Goal: Task Accomplishment & Management: Use online tool/utility

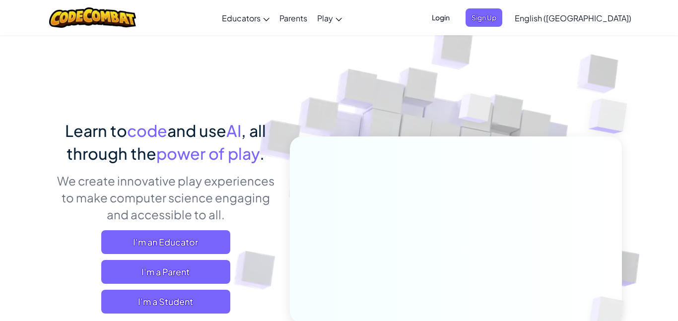
scroll to position [2, 0]
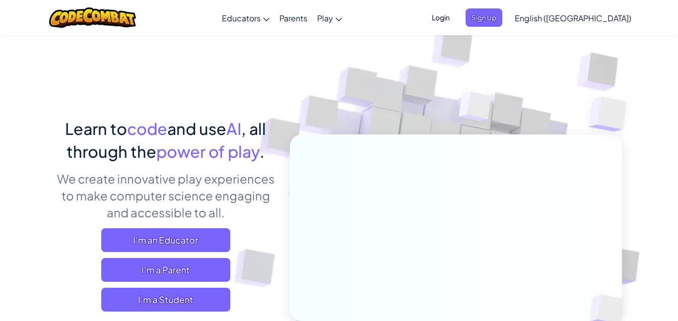
click at [191, 106] on div "Learn to code and use AI , all through the power of play . We create innovative…" at bounding box center [339, 214] width 566 height 362
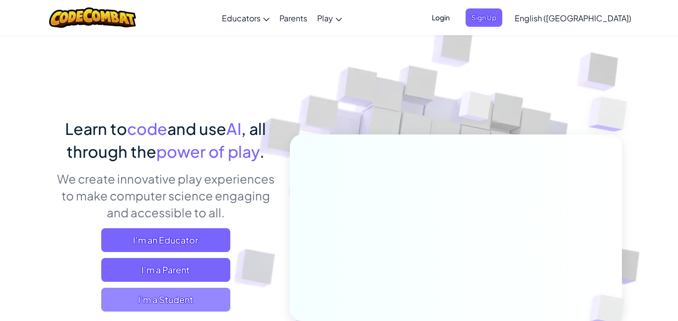
click at [221, 300] on span "I'm a Student" at bounding box center [165, 300] width 129 height 24
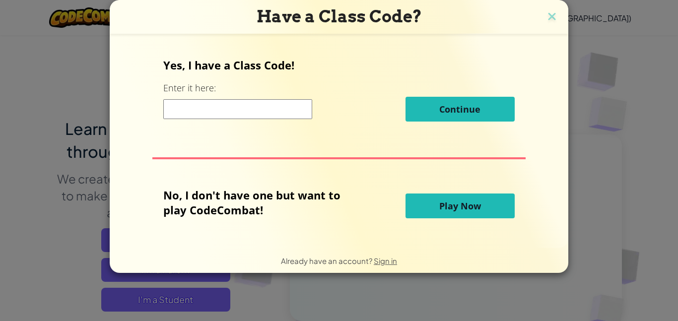
click at [204, 112] on input at bounding box center [237, 109] width 149 height 20
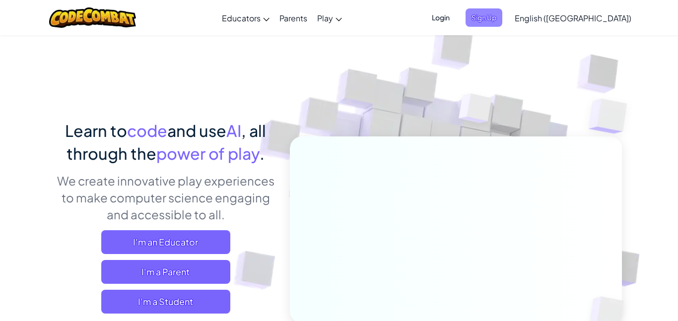
click at [502, 17] on span "Sign Up" at bounding box center [484, 17] width 37 height 18
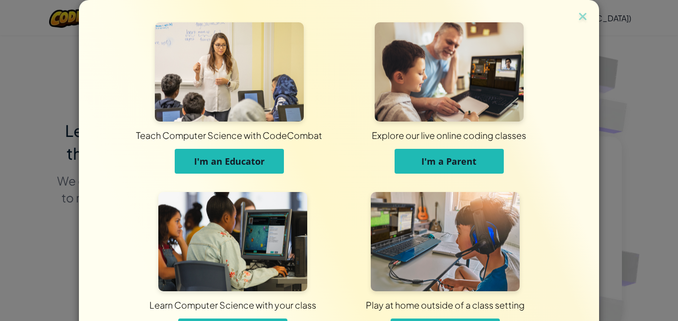
scroll to position [54, 0]
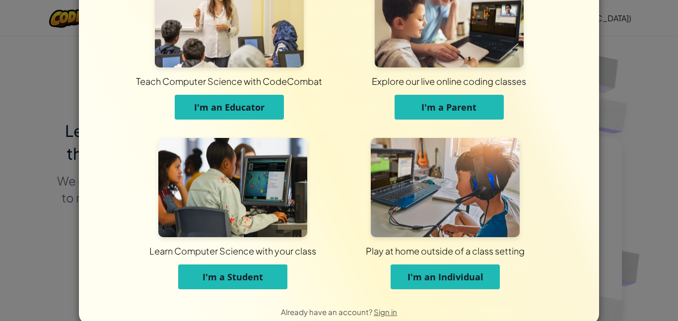
click at [274, 277] on button "I'm a Student" at bounding box center [232, 277] width 109 height 25
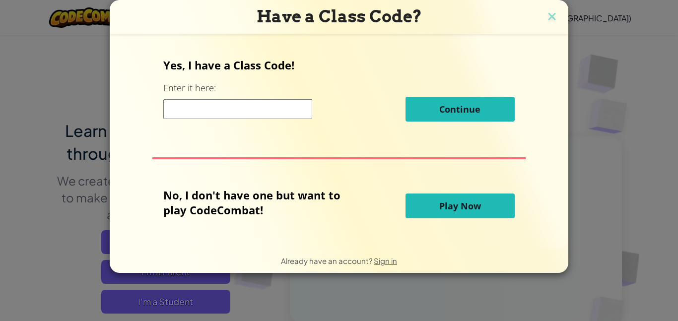
scroll to position [0, 0]
click at [277, 105] on input at bounding box center [237, 109] width 149 height 20
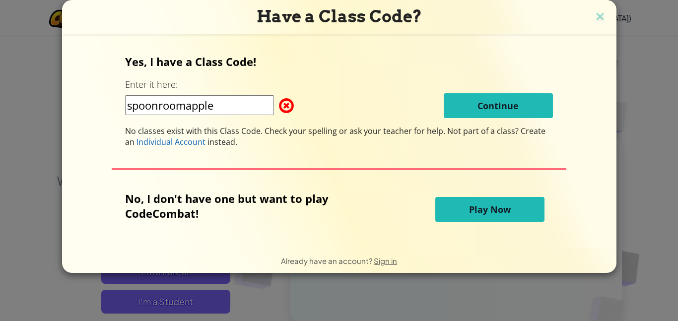
type input "spoonroomapple"
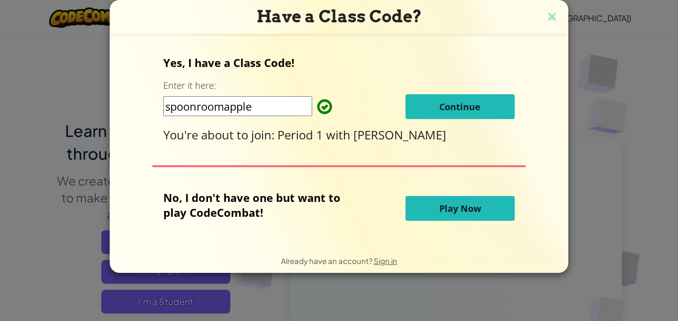
click at [472, 102] on span "Continue" at bounding box center [459, 107] width 41 height 12
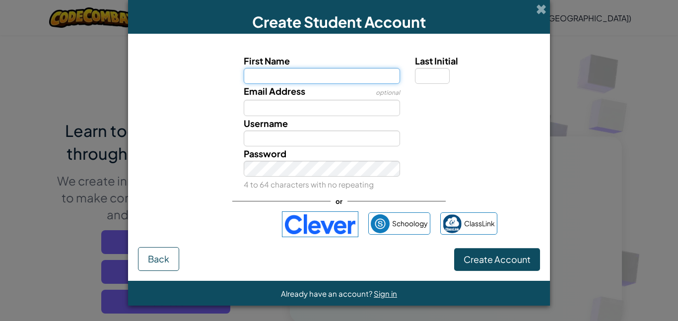
click at [370, 75] on input "First Name" at bounding box center [322, 76] width 157 height 16
type input "Nomar"
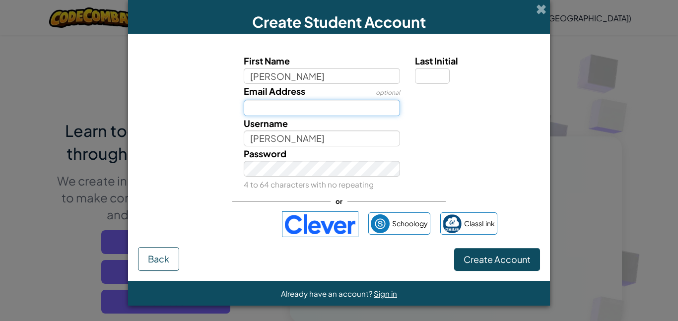
click at [359, 109] on input "Email Address" at bounding box center [322, 108] width 157 height 16
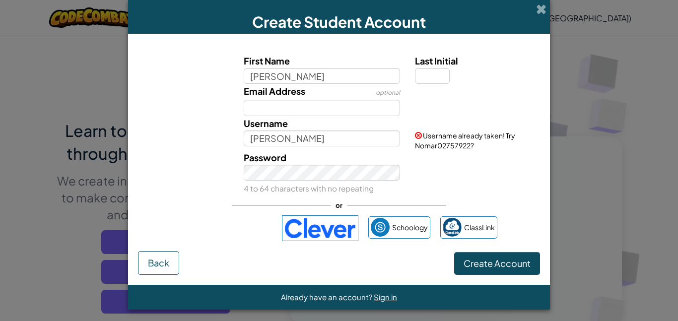
click at [437, 143] on span "Username already taken! Try Nomar02757922?" at bounding box center [465, 140] width 100 height 19
click at [362, 143] on input "Nomar" at bounding box center [322, 139] width 157 height 16
click at [442, 142] on span "Username already taken! Try Nomar02757922?" at bounding box center [465, 140] width 100 height 19
click at [345, 136] on input "Nomar" at bounding box center [322, 139] width 157 height 16
type input "Nomar02757922"
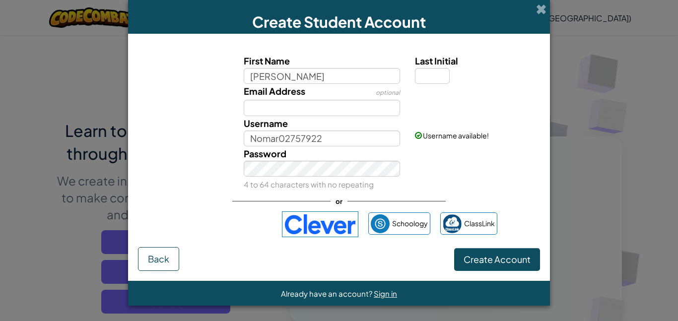
click at [267, 98] on div "Email Address optional" at bounding box center [322, 100] width 172 height 32
click at [268, 107] on input "Email Address" at bounding box center [322, 108] width 157 height 16
type input "h"
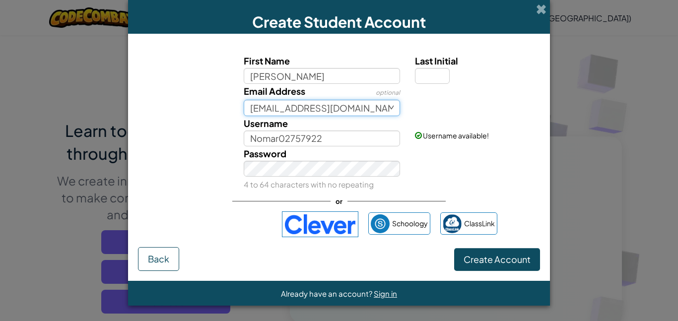
type input "nhernand0797@mymail.lausd.net"
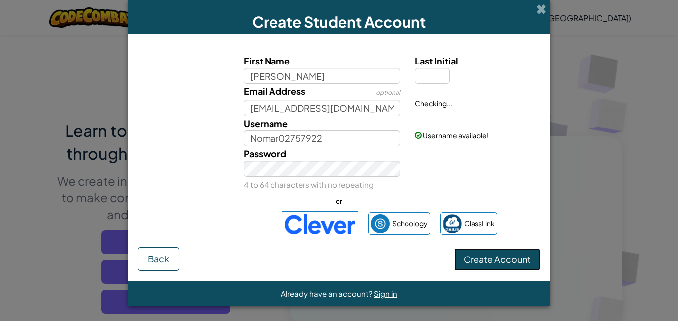
click at [462, 258] on button "Create Account" at bounding box center [497, 259] width 86 height 23
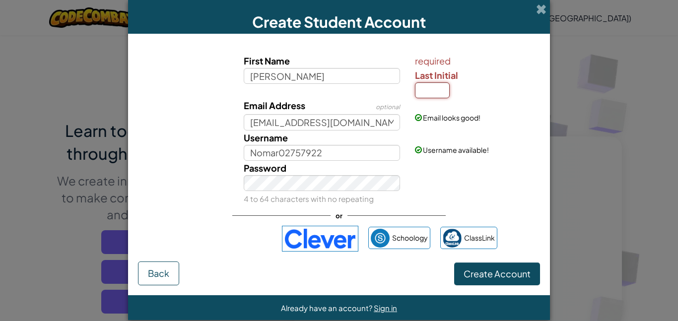
click at [433, 88] on input "Last Initial" at bounding box center [432, 90] width 35 height 16
click at [436, 94] on input "Last Initial" at bounding box center [432, 90] width 35 height 16
type input "n"
type input "N"
click at [507, 278] on span "Create Account" at bounding box center [497, 273] width 67 height 11
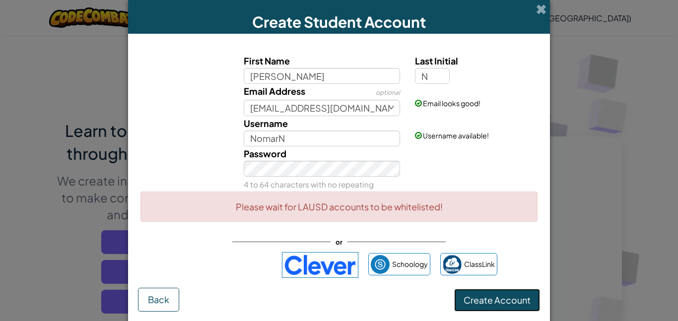
click at [495, 301] on button "Create Account" at bounding box center [497, 300] width 86 height 23
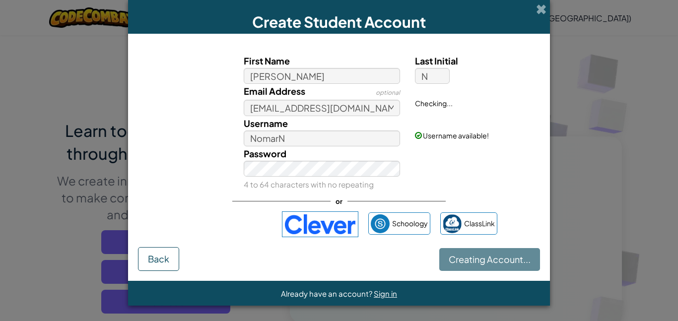
click at [495, 301] on div "Already have an account? Sign in" at bounding box center [339, 293] width 422 height 25
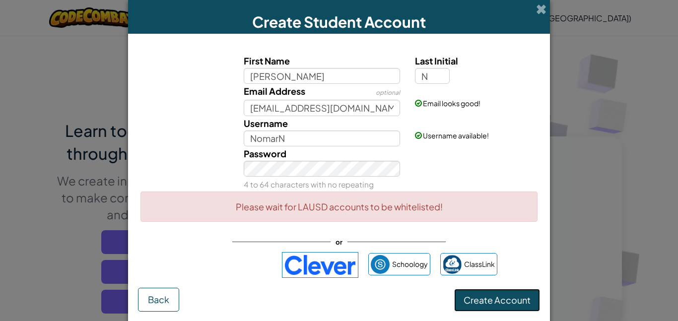
click at [495, 300] on button "Create Account" at bounding box center [497, 300] width 86 height 23
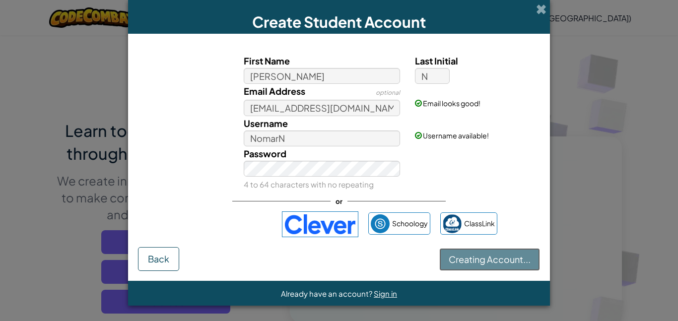
click at [495, 271] on button "Creating Account..." at bounding box center [489, 259] width 101 height 23
click at [495, 300] on div "Already have an account? Sign in" at bounding box center [339, 293] width 422 height 25
click at [495, 271] on button "Creating Account..." at bounding box center [489, 259] width 101 height 23
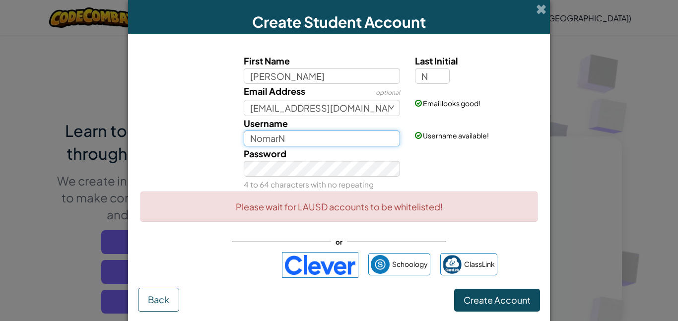
click at [355, 142] on input "NomarN" at bounding box center [322, 139] width 157 height 16
type input "Nomarh"
click at [442, 75] on input "N" at bounding box center [432, 76] width 35 height 16
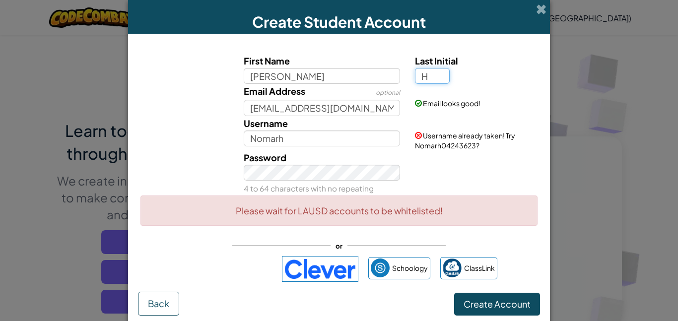
type input "H"
click at [326, 142] on input "NomarH" at bounding box center [322, 139] width 157 height 16
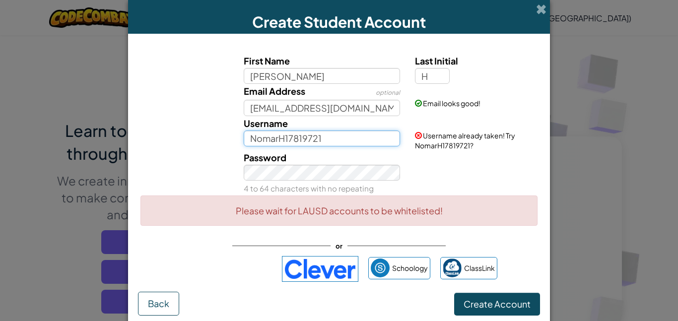
type input "NomarH17819721"
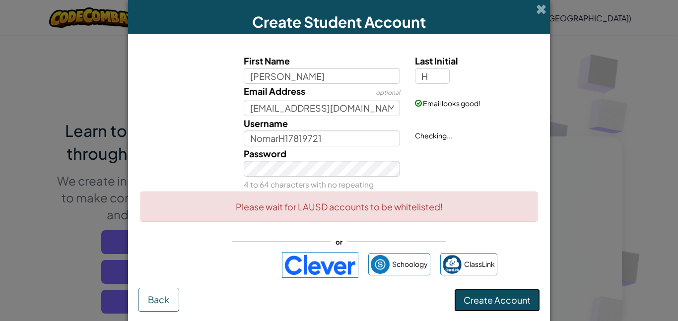
click at [466, 310] on button "Create Account" at bounding box center [497, 300] width 86 height 23
click at [542, 14] on span at bounding box center [541, 9] width 10 height 10
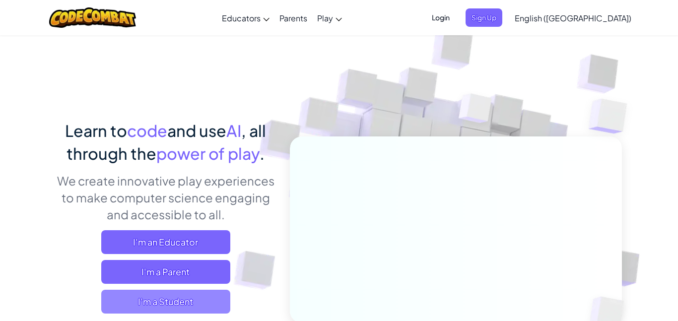
click at [194, 297] on span "I'm a Student" at bounding box center [165, 302] width 129 height 24
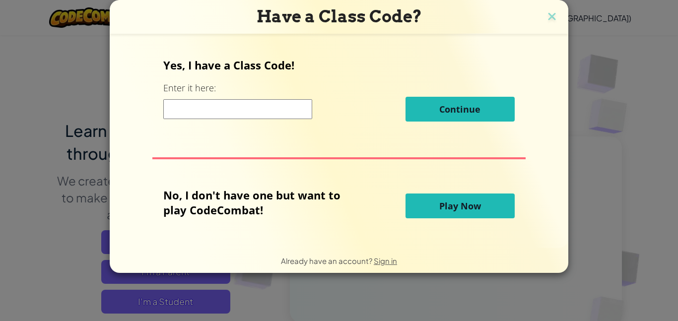
click at [258, 101] on input at bounding box center [237, 109] width 149 height 20
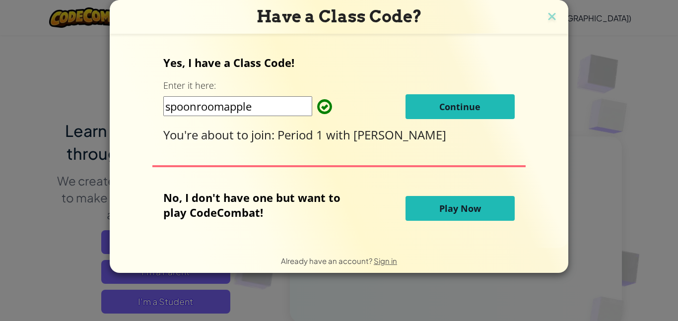
type input "spoonroomapple"
click at [475, 110] on span "Continue" at bounding box center [459, 107] width 41 height 12
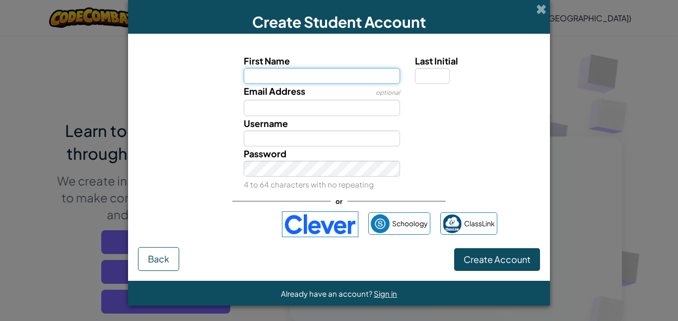
click at [360, 73] on input "First Name" at bounding box center [322, 76] width 157 height 16
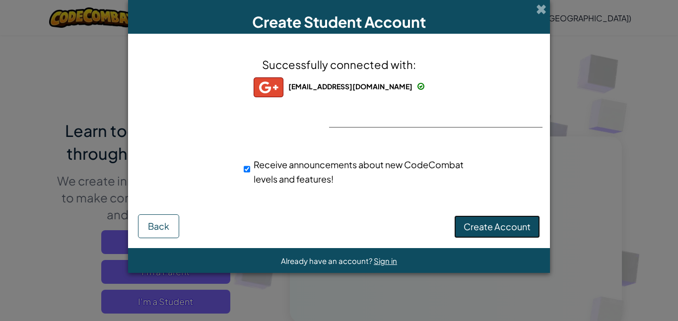
click at [478, 224] on span "Create Account" at bounding box center [497, 226] width 67 height 11
click at [478, 224] on button "Create Account" at bounding box center [497, 226] width 86 height 23
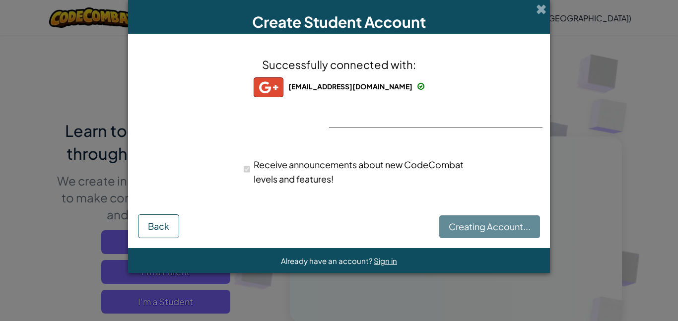
click at [478, 224] on div "Creating Account... Back" at bounding box center [339, 224] width 402 height 27
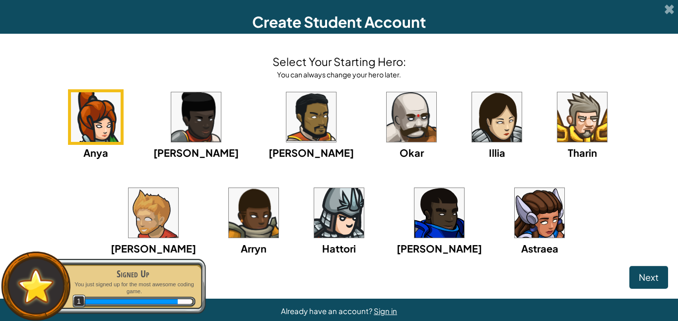
click at [387, 126] on img at bounding box center [412, 117] width 50 height 50
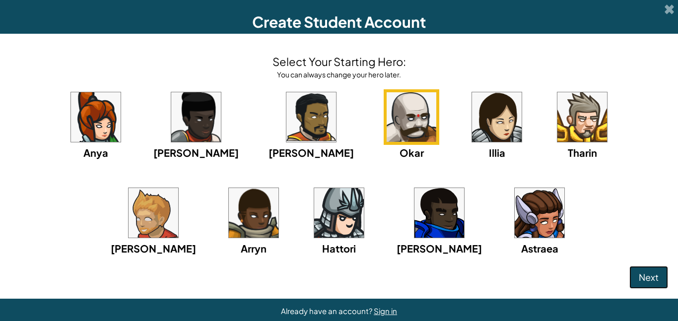
click at [661, 277] on button "Next" at bounding box center [648, 277] width 39 height 23
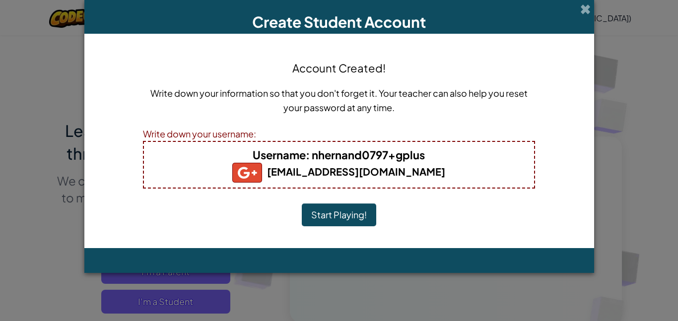
click at [357, 221] on button "Start Playing!" at bounding box center [339, 214] width 74 height 23
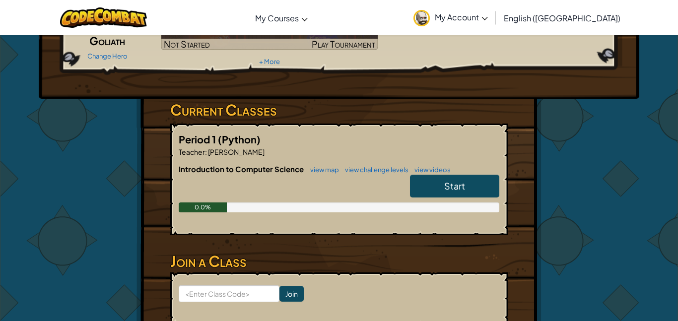
scroll to position [107, 0]
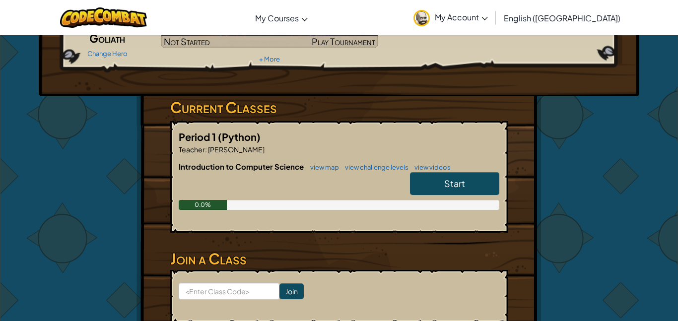
click at [479, 178] on link "Start" at bounding box center [454, 183] width 89 height 23
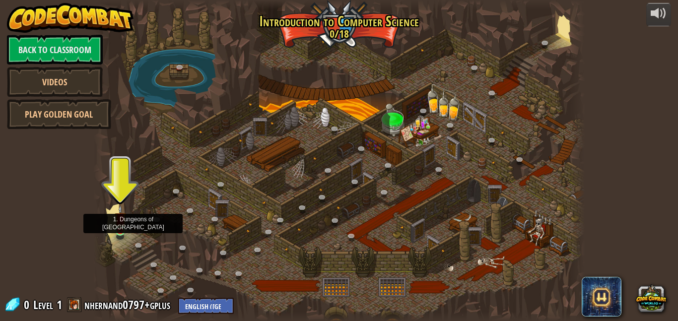
click at [121, 223] on img at bounding box center [120, 218] width 11 height 27
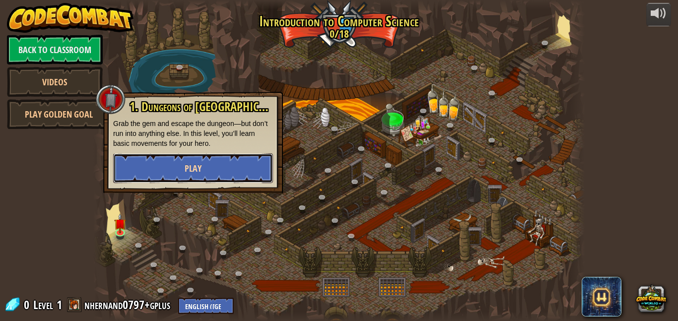
click at [163, 172] on button "Play" at bounding box center [193, 168] width 160 height 30
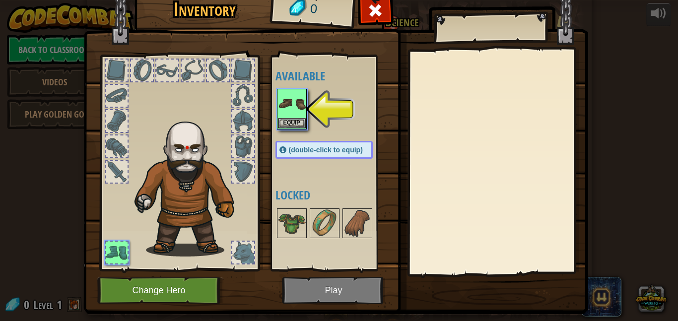
click at [116, 162] on div at bounding box center [117, 172] width 22 height 22
click at [286, 122] on button "Equip" at bounding box center [292, 123] width 28 height 10
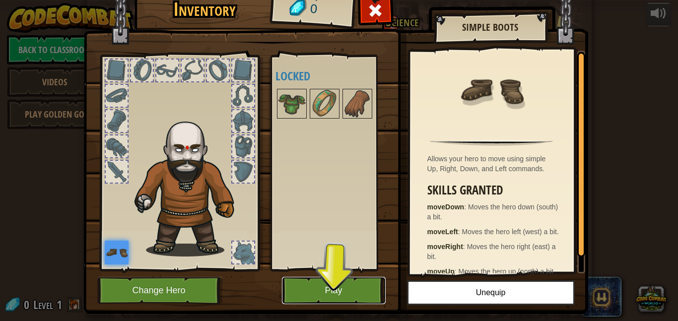
click at [302, 278] on button "Play" at bounding box center [334, 290] width 104 height 27
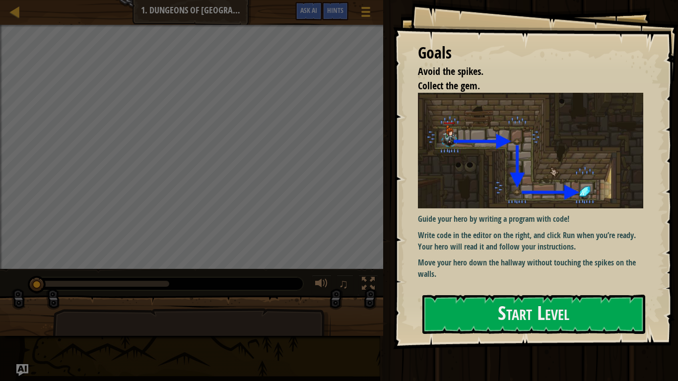
click at [472, 293] on div "Goals Avoid the spikes. Collect the gem. Guide your hero by writing a program w…" at bounding box center [535, 174] width 285 height 349
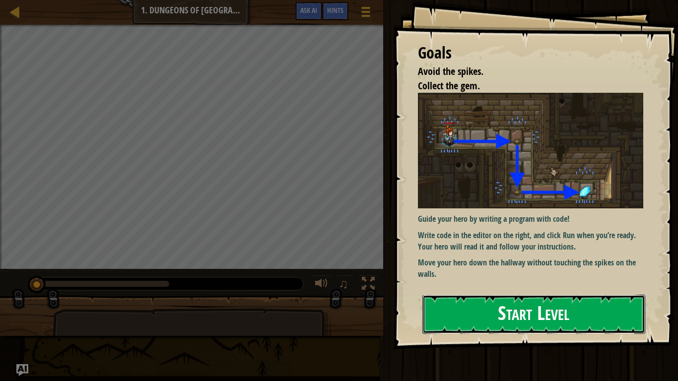
click at [530, 309] on button "Start Level" at bounding box center [533, 314] width 223 height 39
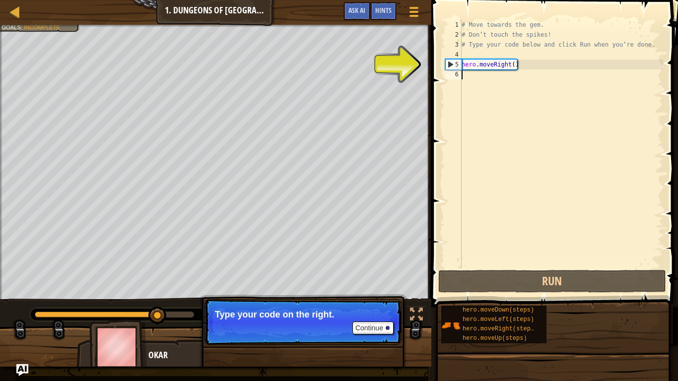
click at [452, 64] on div "5" at bounding box center [454, 65] width 16 height 10
click at [475, 63] on div "# Move towards the gem. # Don’t touch the spikes! # Type your code below and cl…" at bounding box center [561, 154] width 203 height 268
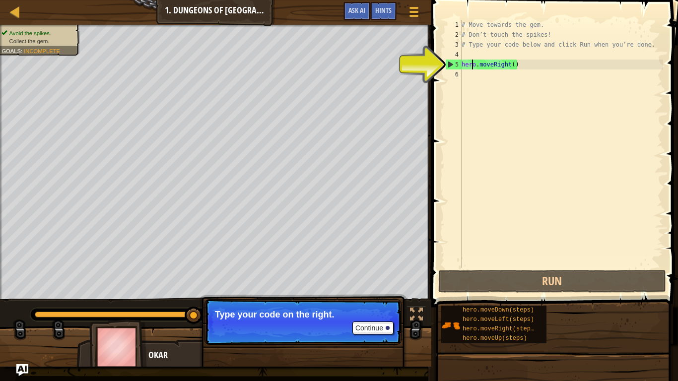
click at [470, 67] on div "# Move towards the gem. # Don’t touch the spikes! # Type your code below and cl…" at bounding box center [561, 154] width 203 height 268
click at [450, 64] on div "5" at bounding box center [454, 65] width 16 height 10
type textarea "hero.moveRight()"
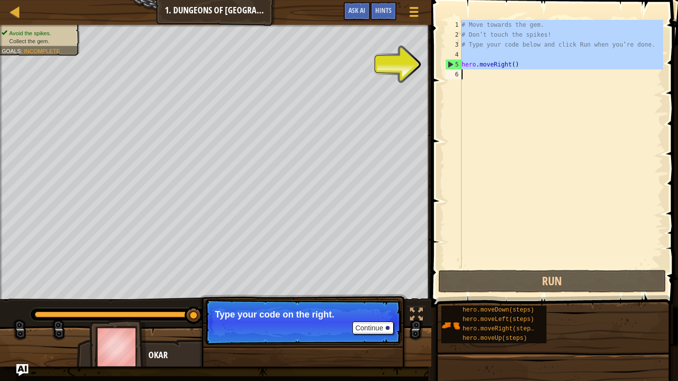
click at [450, 64] on div "5" at bounding box center [454, 65] width 16 height 10
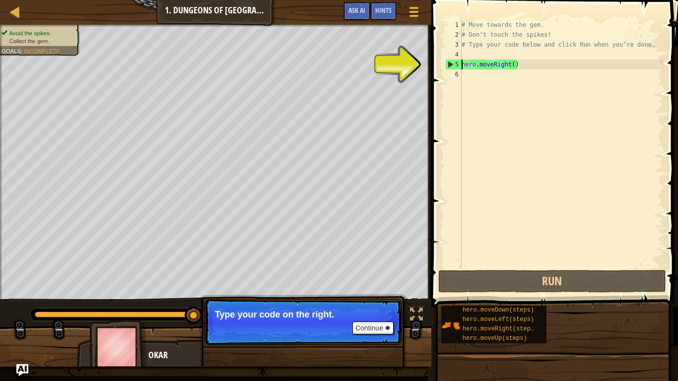
click at [450, 64] on div "5" at bounding box center [454, 65] width 16 height 10
type textarea "hero.moveRight()"
click at [450, 64] on div "5" at bounding box center [454, 65] width 16 height 10
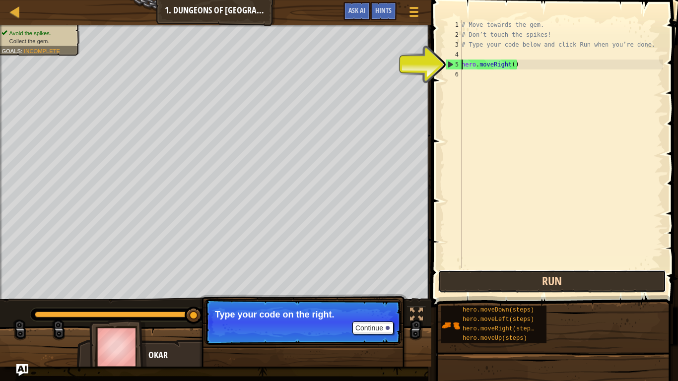
click at [567, 285] on button "Run" at bounding box center [552, 281] width 228 height 23
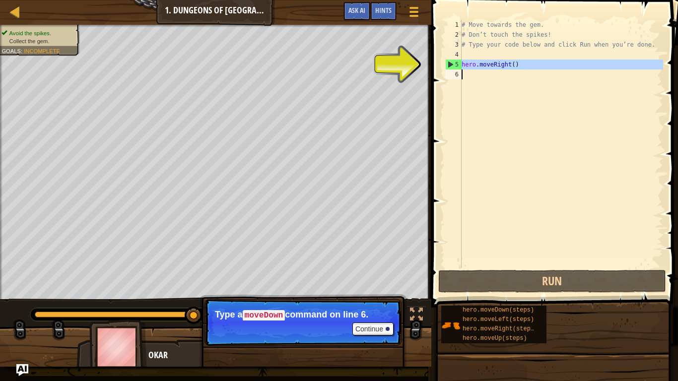
drag, startPoint x: 448, startPoint y: 67, endPoint x: 460, endPoint y: 112, distance: 47.1
type textarea "hero.moveRight()"
click at [450, 65] on div "5" at bounding box center [454, 65] width 16 height 10
type textarea "hero.moveRight()"
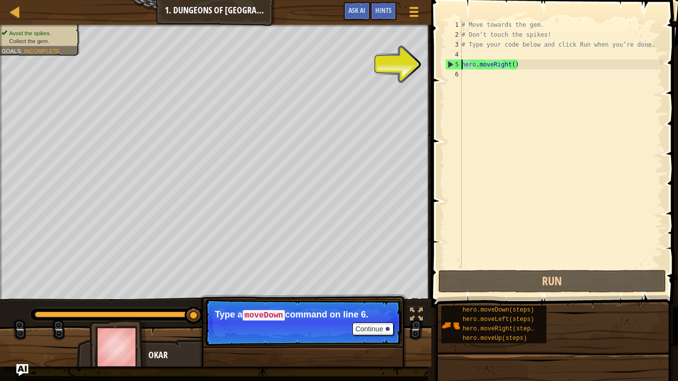
click at [450, 65] on div "5" at bounding box center [454, 65] width 16 height 10
drag, startPoint x: 450, startPoint y: 65, endPoint x: 454, endPoint y: 92, distance: 27.6
type textarea "hero.moveRight()"
click at [462, 77] on div "# Move towards the gem. # Don’t touch the spikes! # Type your code below and cl…" at bounding box center [561, 154] width 203 height 268
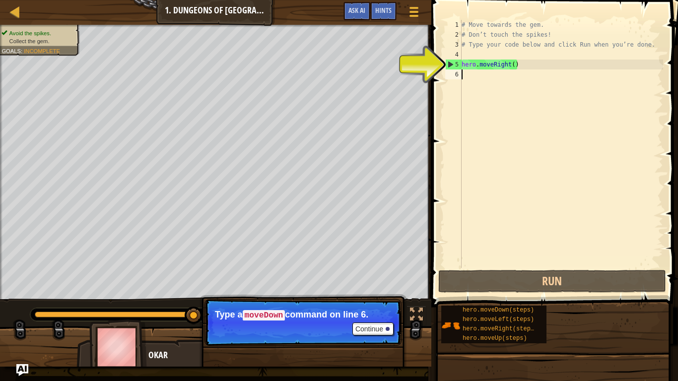
click at [465, 79] on div "# Move towards the gem. # Don’t touch the spikes! # Type your code below and cl…" at bounding box center [561, 154] width 203 height 268
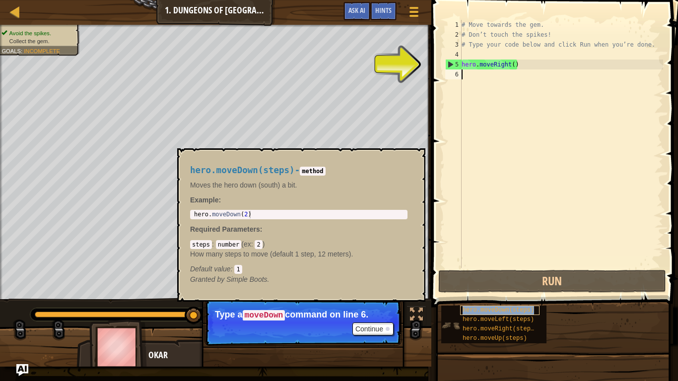
click at [499, 313] on span "hero.moveDown(steps)" at bounding box center [498, 310] width 71 height 7
type textarea "hero.moveDown(steps)"
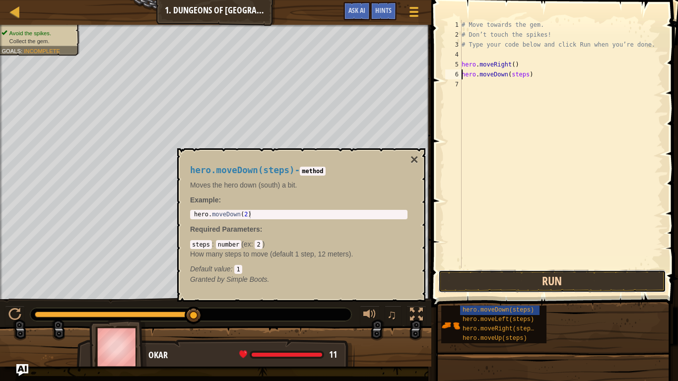
click at [488, 284] on button "Run" at bounding box center [552, 281] width 228 height 23
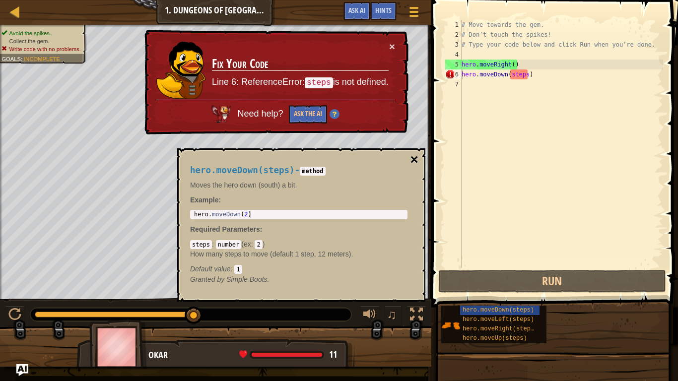
click at [417, 157] on button "×" at bounding box center [414, 160] width 8 height 14
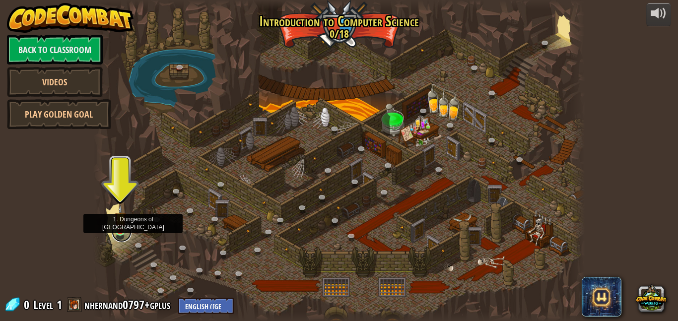
click at [119, 232] on link at bounding box center [122, 232] width 20 height 20
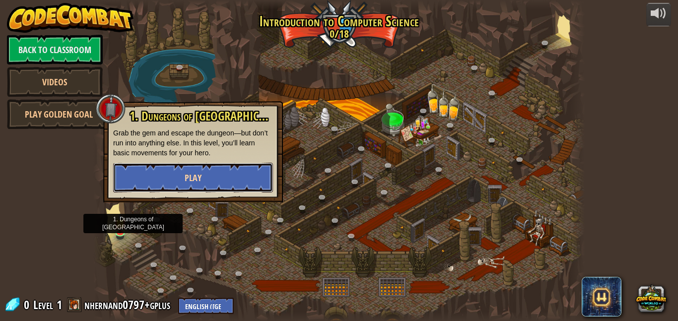
click at [191, 173] on span "Play" at bounding box center [193, 178] width 17 height 12
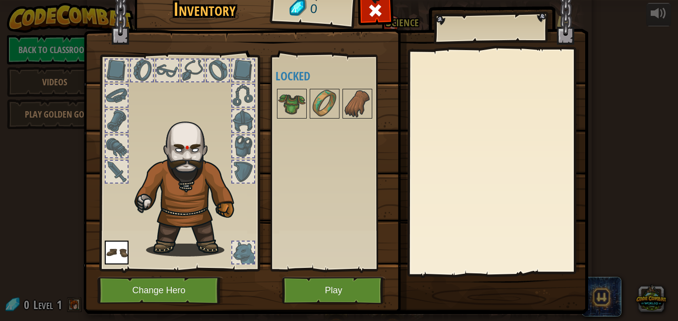
click at [241, 168] on div at bounding box center [243, 172] width 22 height 22
click at [251, 150] on div at bounding box center [243, 146] width 22 height 22
click at [284, 102] on img at bounding box center [292, 104] width 28 height 28
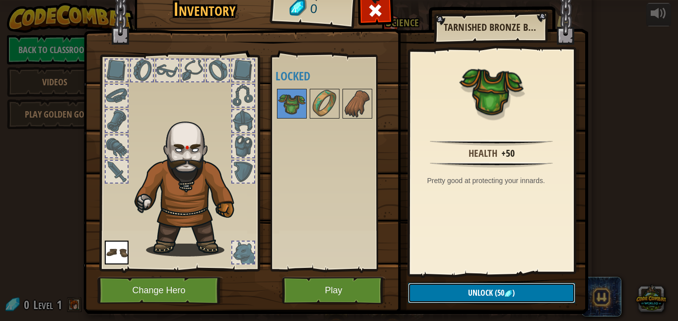
click at [542, 293] on button "Unlock (50 )" at bounding box center [491, 293] width 167 height 20
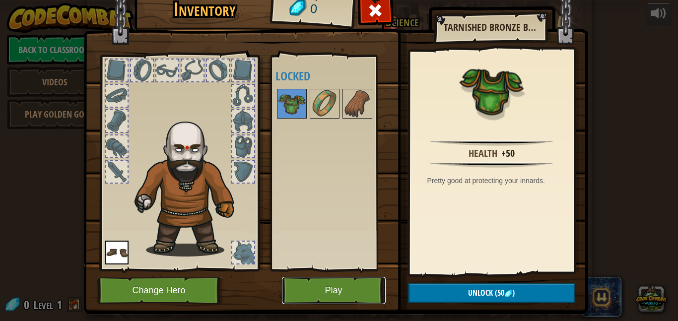
click at [333, 289] on button "Play" at bounding box center [334, 290] width 104 height 27
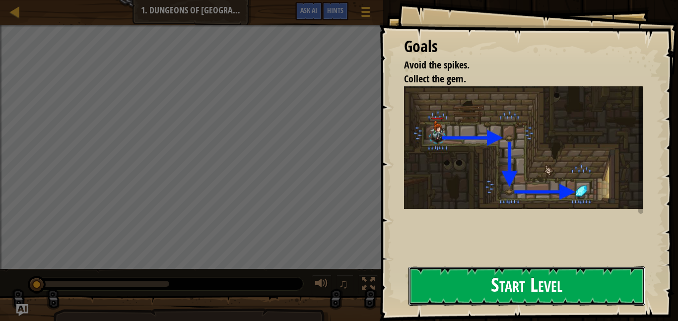
click at [432, 293] on button "Start Level" at bounding box center [526, 286] width 237 height 39
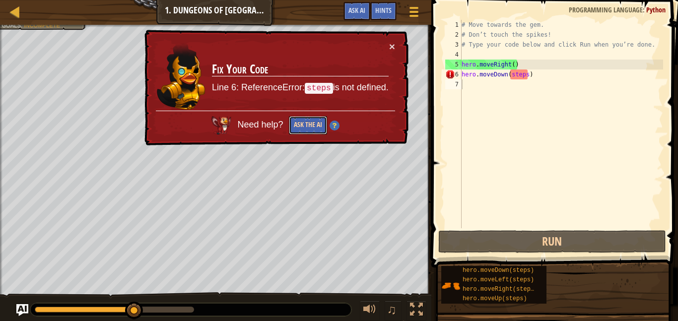
click at [310, 126] on button "Ask the AI" at bounding box center [308, 125] width 38 height 18
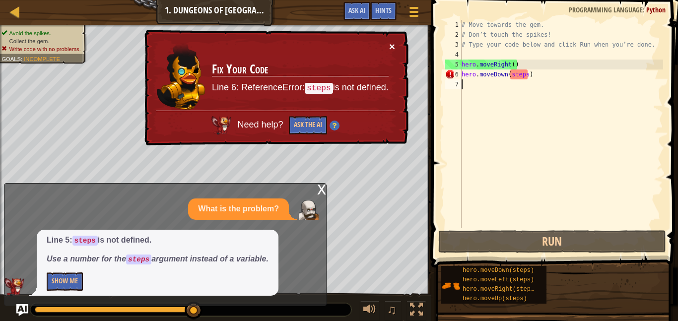
click at [392, 41] on button "×" at bounding box center [392, 46] width 6 height 10
click at [452, 74] on div "6" at bounding box center [453, 74] width 16 height 10
drag, startPoint x: 563, startPoint y: 76, endPoint x: 485, endPoint y: 95, distance: 80.3
click at [485, 95] on div "# Move towards the gem. # Don’t touch the spikes! # Type your code below and cl…" at bounding box center [561, 134] width 203 height 228
click at [519, 71] on div "# Move towards the gem. # Don’t touch the spikes! # Type your code below and cl…" at bounding box center [561, 134] width 203 height 228
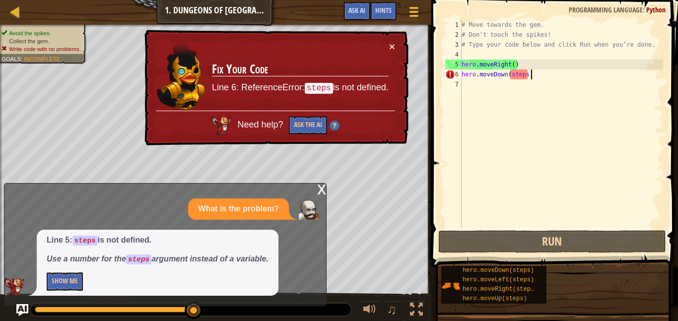
click at [531, 74] on div "# Move towards the gem. # Don’t touch the spikes! # Type your code below and cl…" at bounding box center [561, 134] width 203 height 228
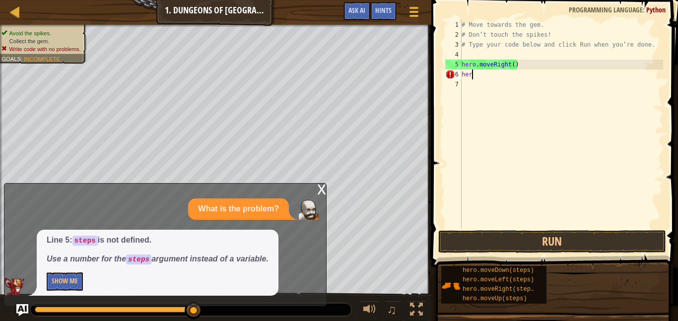
type textarea "h"
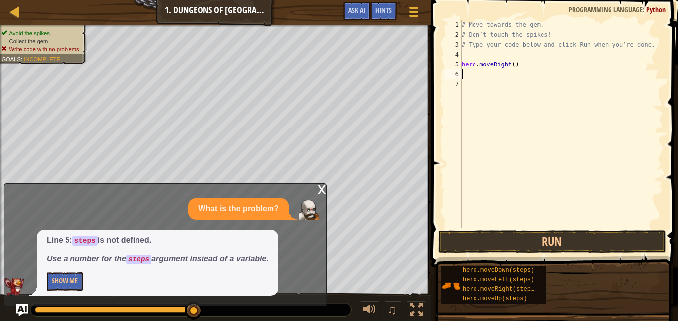
click at [312, 190] on div "x What is the problem? Line 5: steps is not defined. Use a number for the steps…" at bounding box center [165, 244] width 323 height 123
click at [324, 193] on div "x" at bounding box center [321, 189] width 9 height 10
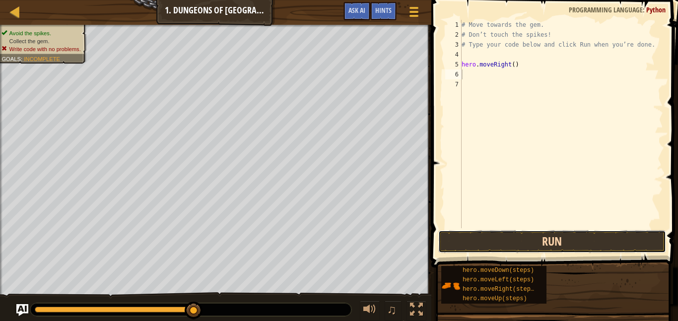
click at [467, 248] on button "Run" at bounding box center [552, 241] width 228 height 23
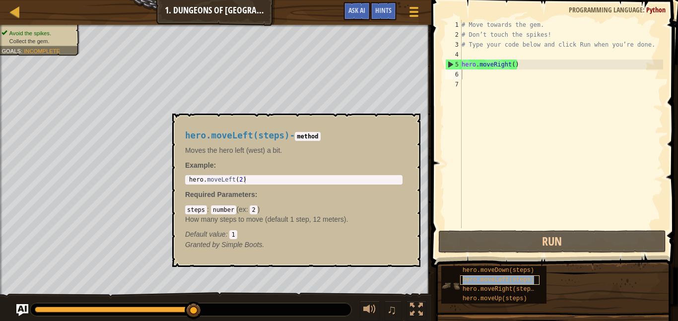
click at [476, 281] on span "hero.moveLeft(steps)" at bounding box center [498, 279] width 71 height 7
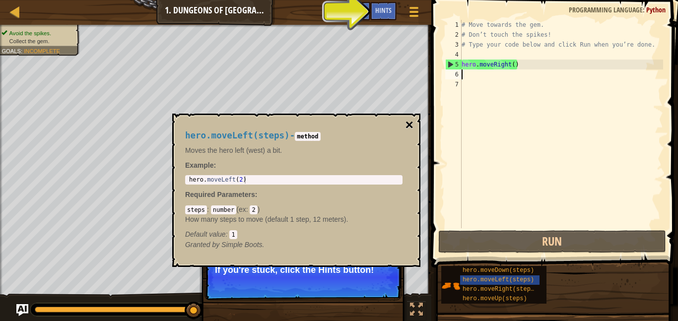
click at [411, 120] on button "×" at bounding box center [409, 125] width 8 height 14
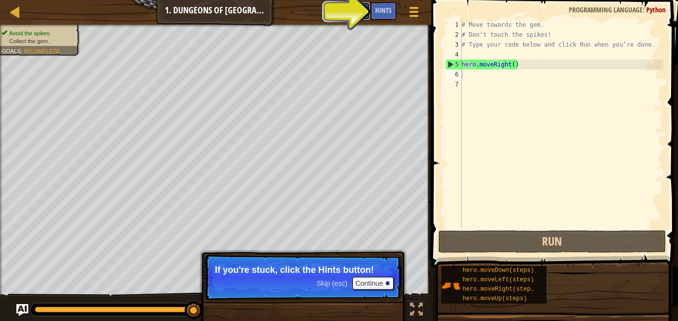
click at [362, 10] on span "Ask AI" at bounding box center [356, 9] width 17 height 9
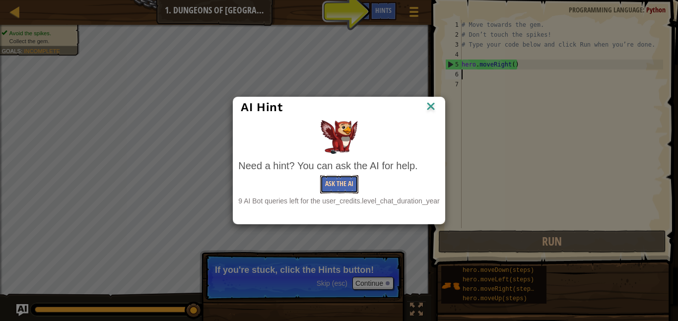
click at [338, 188] on button "Ask the AI" at bounding box center [339, 184] width 38 height 18
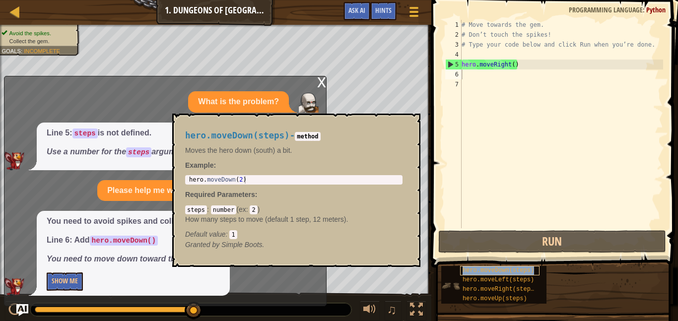
click at [469, 273] on span "hero.moveDown(steps)" at bounding box center [498, 270] width 71 height 7
click at [335, 170] on div "hero.moveDown(steps) - method Moves the hero down (south) a bit. Example : 1 he…" at bounding box center [293, 190] width 231 height 137
type textarea "hero.moveDown(2)"
click at [337, 178] on div "hero . moveDown ( 2 )" at bounding box center [293, 187] width 213 height 22
click at [338, 179] on div "hero . moveDown ( 2 )" at bounding box center [293, 187] width 213 height 22
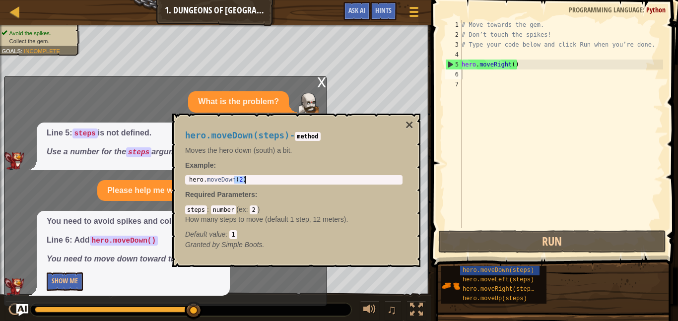
click at [339, 177] on div "hero . moveDown ( 2 )" at bounding box center [293, 187] width 213 height 22
click at [338, 180] on div "hero . moveDown ( 2 )" at bounding box center [293, 179] width 213 height 7
click at [410, 123] on button "×" at bounding box center [409, 125] width 8 height 14
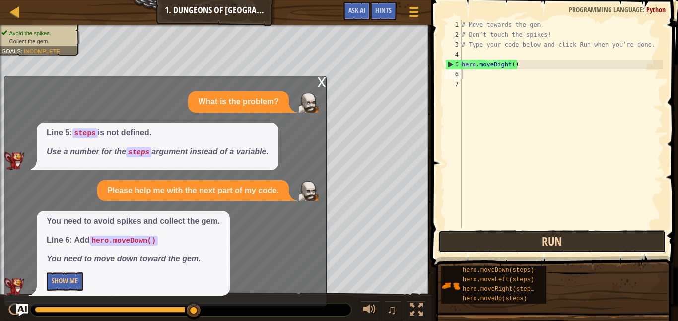
click at [495, 252] on button "Run" at bounding box center [552, 241] width 228 height 23
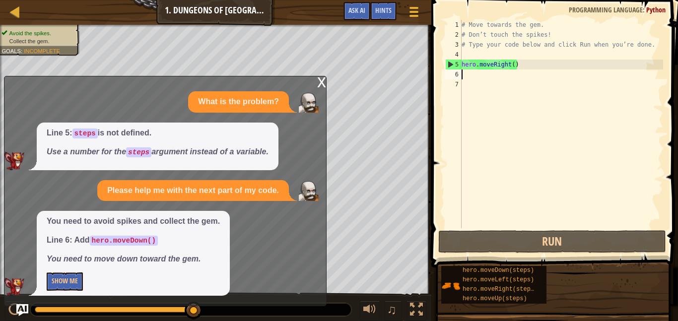
click at [319, 86] on div "x" at bounding box center [321, 81] width 9 height 10
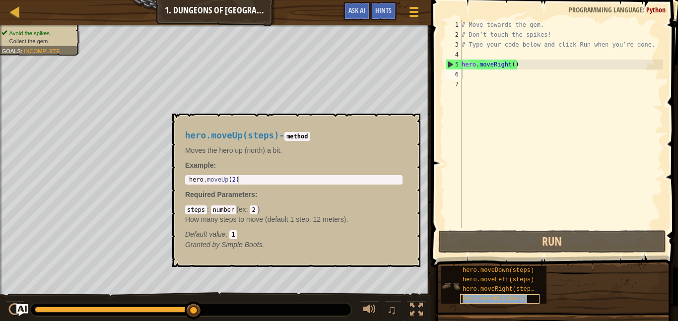
click at [496, 302] on span "hero.moveUp(steps)" at bounding box center [495, 298] width 65 height 7
click at [498, 297] on span "hero.moveUp(steps)" at bounding box center [495, 298] width 65 height 7
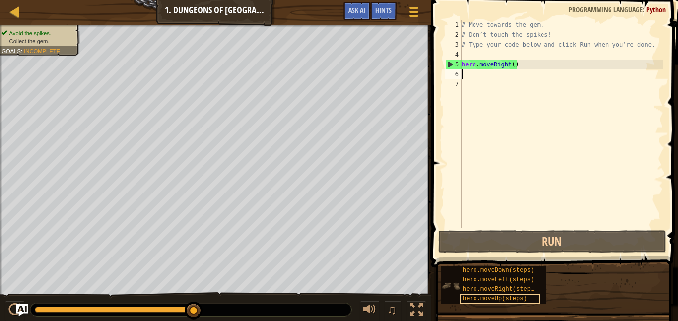
click at [498, 297] on span "hero.moveUp(steps)" at bounding box center [495, 298] width 65 height 7
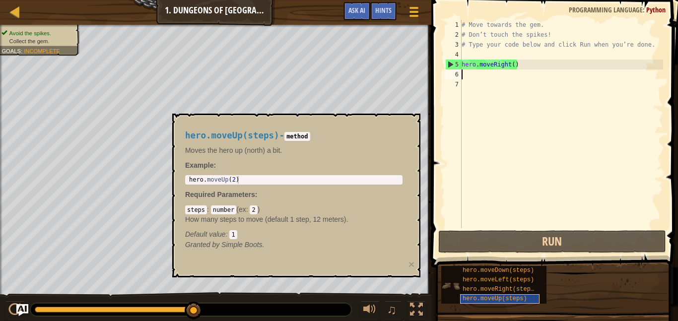
click at [498, 299] on span "hero.moveUp(steps)" at bounding box center [495, 298] width 65 height 7
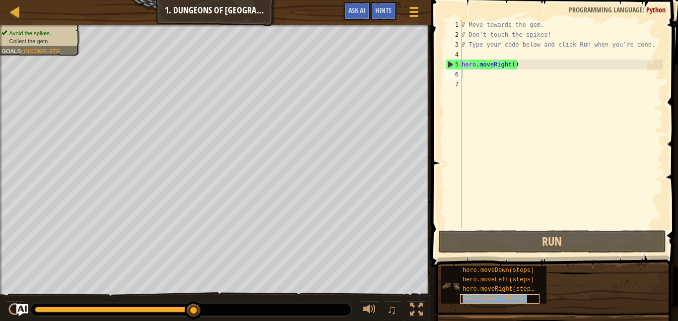
click at [497, 299] on span "hero.moveUp(steps)" at bounding box center [495, 298] width 65 height 7
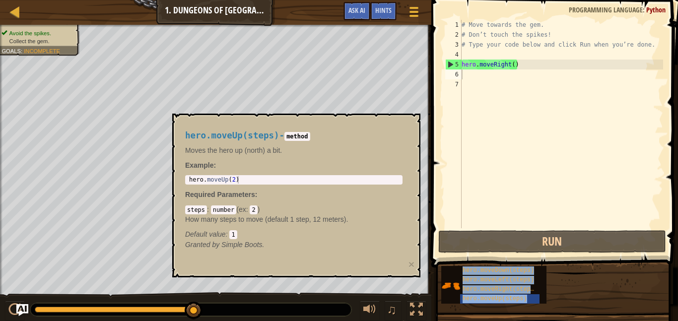
drag, startPoint x: 497, startPoint y: 299, endPoint x: 512, endPoint y: 171, distance: 129.4
click at [512, 171] on div "Hints Videos 1 2 3 4 5 6 7 # Move towards the gem. # Don’t touch the spikes! # …" at bounding box center [553, 158] width 250 height 316
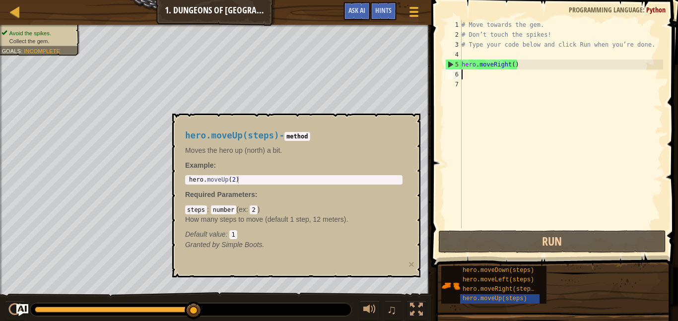
click at [478, 176] on div "# Move towards the gem. # Don’t touch the spikes! # Type your code below and cl…" at bounding box center [561, 134] width 203 height 228
click at [476, 74] on div "# Move towards the gem. # Don’t touch the spikes! # Type your code below and cl…" at bounding box center [561, 134] width 203 height 228
click at [450, 64] on div "5" at bounding box center [454, 65] width 16 height 10
type textarea "hero.moveRight()"
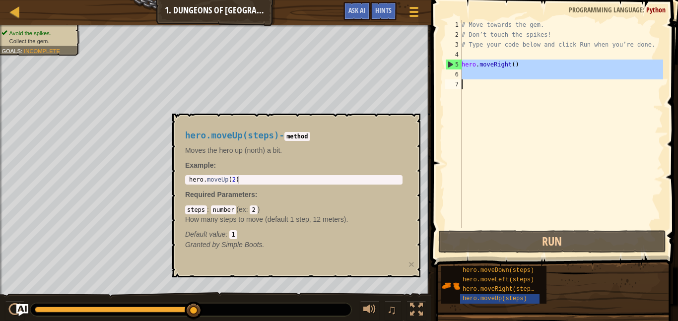
drag, startPoint x: 451, startPoint y: 65, endPoint x: 454, endPoint y: 80, distance: 15.7
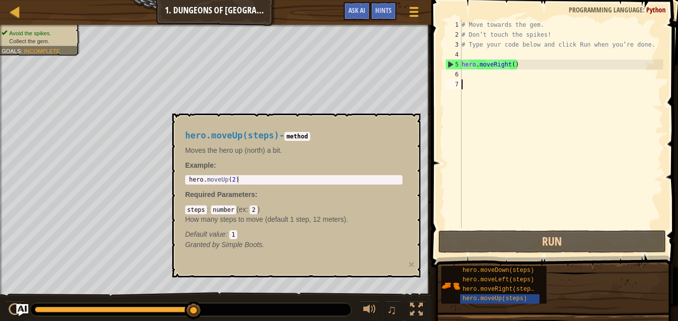
click at [463, 74] on div "# Move towards the gem. # Don’t touch the spikes! # Type your code below and cl…" at bounding box center [561, 134] width 203 height 228
type textarea "hero.moveRight()"
type textarea "# Type your code below and click Run when you’re done."
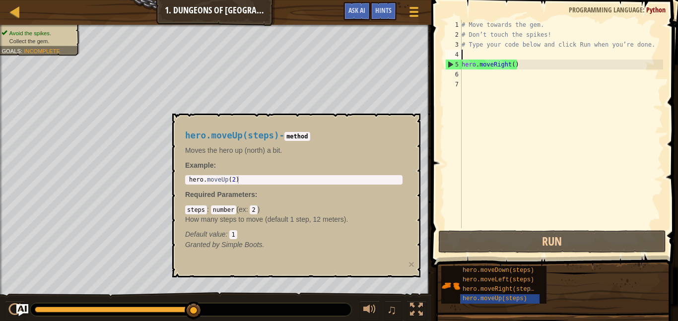
type textarea "hero.moveRight()"
click at [331, 167] on p "Example :" at bounding box center [293, 165] width 217 height 10
click at [256, 242] on em "Granted by Simple Boots." at bounding box center [224, 245] width 79 height 8
click at [267, 244] on p "Granted by Simple Boots." at bounding box center [293, 245] width 217 height 10
click at [266, 245] on p "Granted by Simple Boots." at bounding box center [293, 245] width 217 height 10
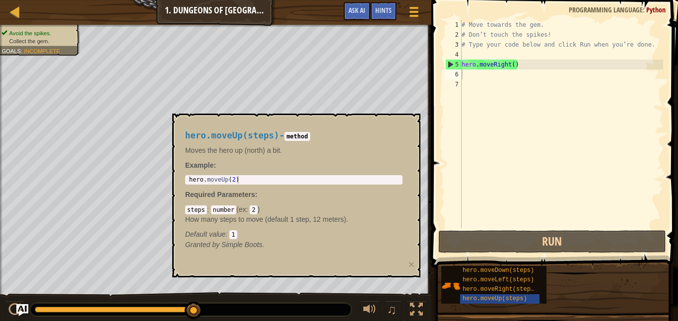
click at [262, 244] on em "Granted by Simple Boots." at bounding box center [224, 245] width 79 height 8
click at [248, 242] on em "Granted by Simple Boots." at bounding box center [224, 245] width 79 height 8
click at [255, 242] on em "Granted by Simple Boots." at bounding box center [224, 245] width 79 height 8
click at [481, 296] on span "hero.moveUp(steps)" at bounding box center [495, 298] width 65 height 7
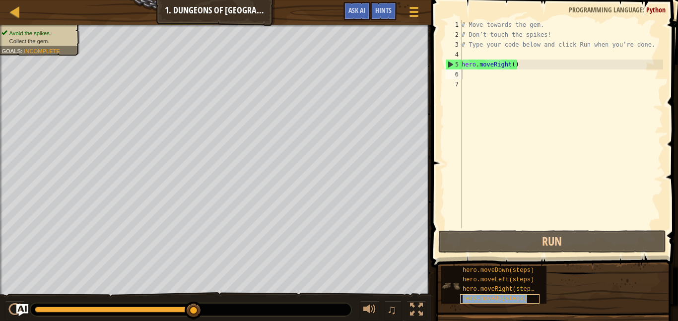
click at [481, 297] on span "hero.moveUp(steps)" at bounding box center [495, 298] width 65 height 7
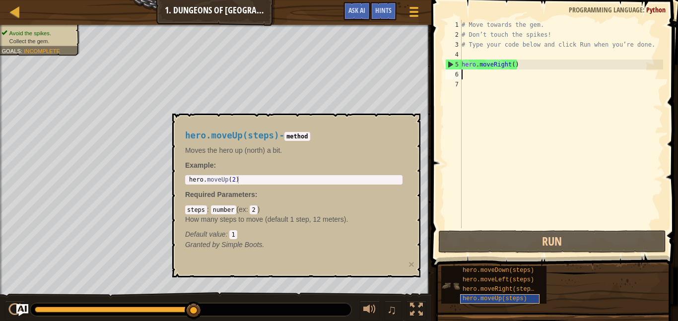
click at [481, 297] on span "hero.moveUp(steps)" at bounding box center [495, 298] width 65 height 7
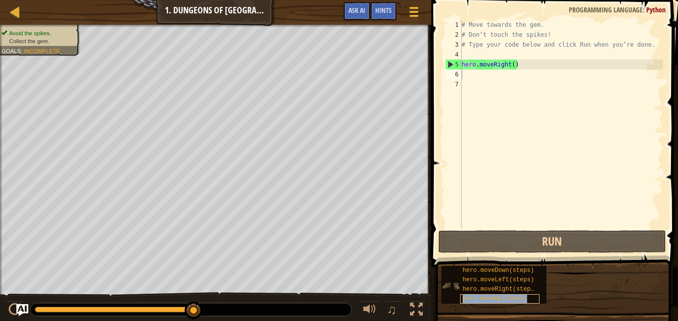
click at [481, 297] on span "hero.moveUp(steps)" at bounding box center [495, 298] width 65 height 7
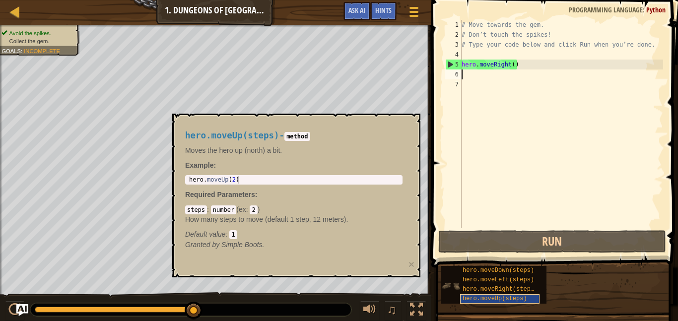
click at [481, 297] on span "hero.moveUp(steps)" at bounding box center [495, 298] width 65 height 7
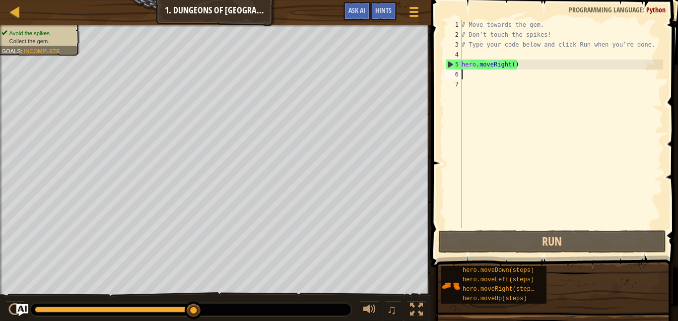
click at [500, 71] on div "# Move towards the gem. # Don’t touch the spikes! # Type your code below and cl…" at bounding box center [561, 134] width 203 height 228
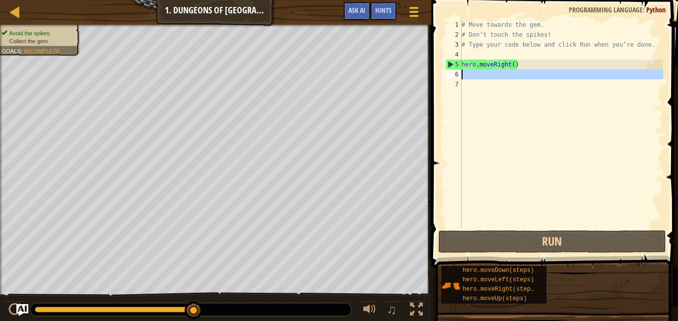
click at [500, 71] on div "# Move towards the gem. # Don’t touch the spikes! # Type your code below and cl…" at bounding box center [561, 134] width 203 height 228
click at [500, 71] on div "# Move towards the gem. # Don’t touch the spikes! # Type your code below and cl…" at bounding box center [561, 124] width 203 height 208
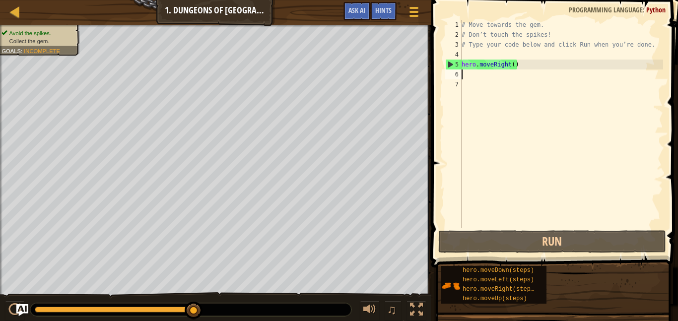
click at [500, 71] on div "# Move towards the gem. # Don’t touch the spikes! # Type your code below and cl…" at bounding box center [561, 134] width 203 height 228
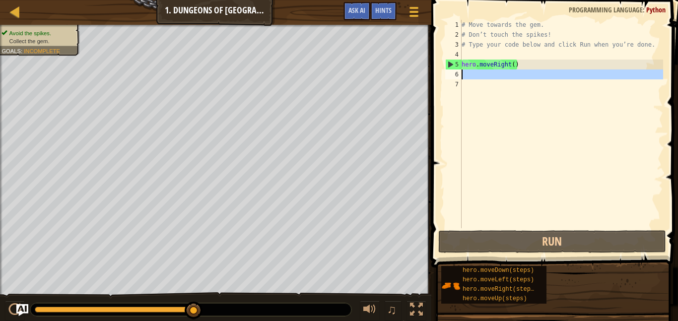
click at [500, 71] on div "# Move towards the gem. # Don’t touch the spikes! # Type your code below and cl…" at bounding box center [561, 124] width 203 height 208
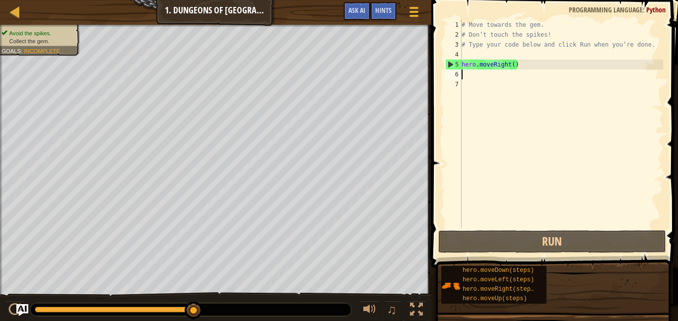
click at [499, 81] on div "# Move towards the gem. # Don’t touch the spikes! # Type your code below and cl…" at bounding box center [561, 134] width 203 height 228
click at [499, 75] on div "# Move towards the gem. # Don’t touch the spikes! # Type your code below and cl…" at bounding box center [561, 134] width 203 height 228
click at [396, 15] on div "Hints" at bounding box center [383, 11] width 26 height 18
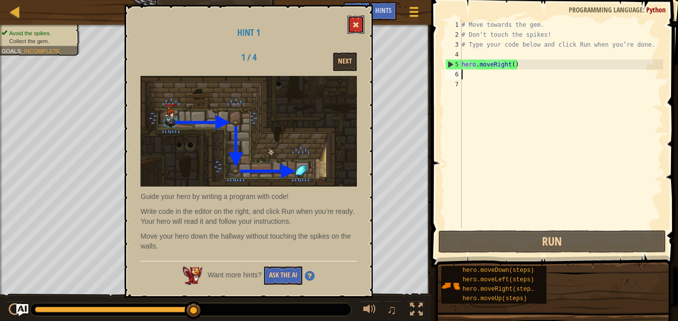
click at [352, 22] on button at bounding box center [355, 24] width 17 height 18
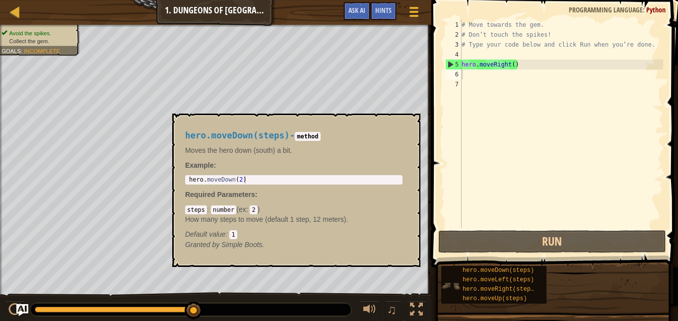
click at [450, 286] on img at bounding box center [450, 285] width 19 height 19
click at [469, 289] on span "hero.moveRight(steps)" at bounding box center [500, 289] width 75 height 7
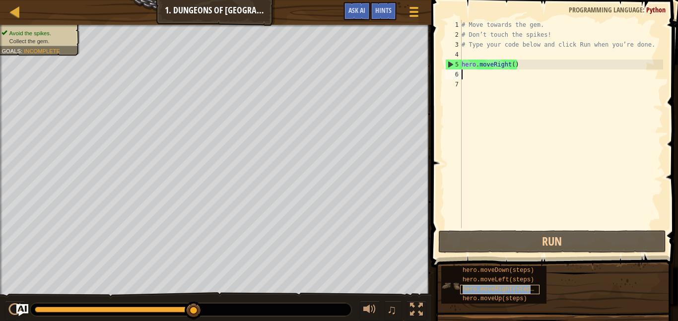
click at [469, 289] on span "hero.moveRight(steps)" at bounding box center [500, 289] width 75 height 7
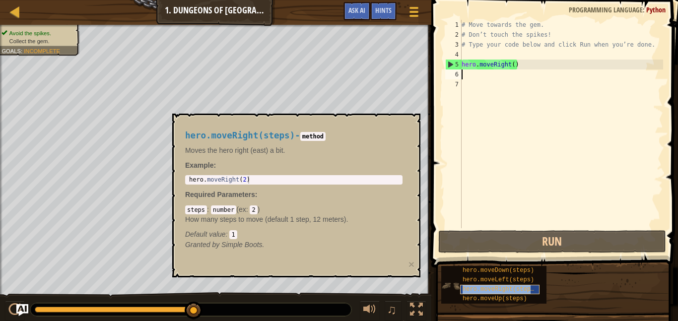
click at [469, 289] on span "hero.moveRight(steps)" at bounding box center [500, 289] width 75 height 7
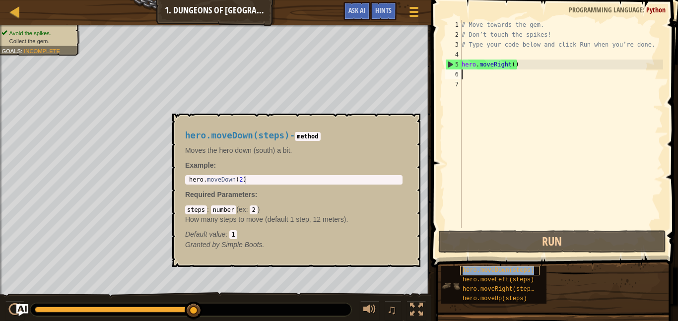
click at [476, 273] on span "hero.moveDown(steps)" at bounding box center [498, 270] width 71 height 7
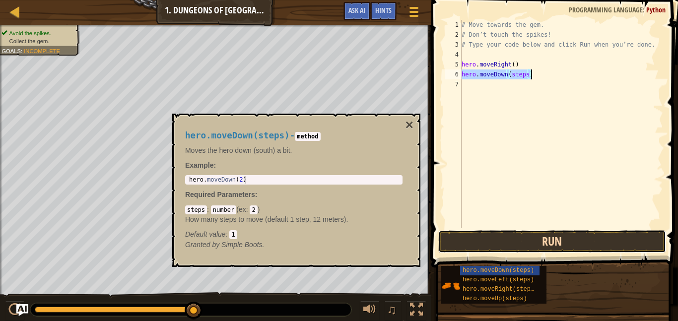
click at [493, 235] on button "Run" at bounding box center [552, 241] width 228 height 23
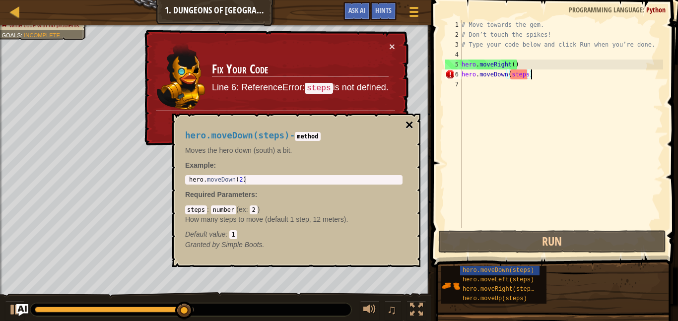
click at [409, 126] on button "×" at bounding box center [409, 125] width 8 height 14
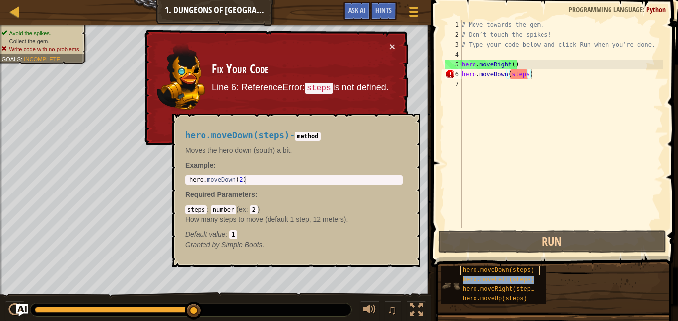
type textarea "hero.moveDown(steps)hero.moveLeft(steps)"
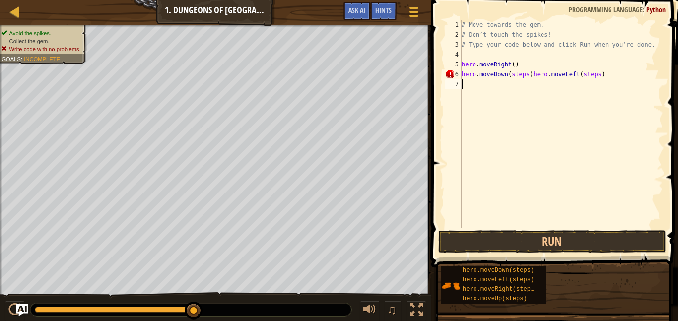
click at [460, 237] on button "Run" at bounding box center [552, 241] width 228 height 23
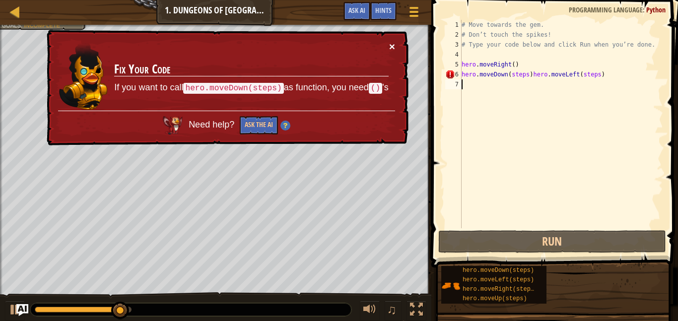
click at [392, 42] on button "×" at bounding box center [392, 47] width 6 height 10
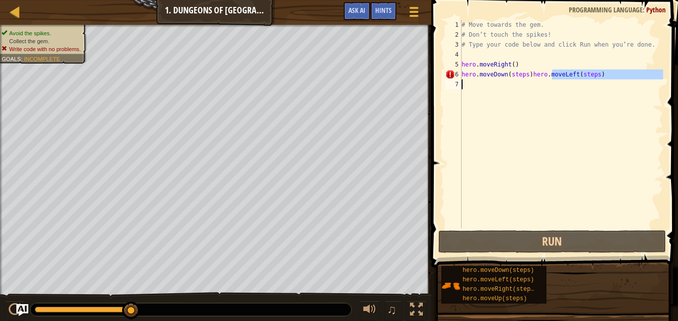
drag, startPoint x: 552, startPoint y: 73, endPoint x: 544, endPoint y: 121, distance: 48.3
click at [544, 121] on div "# Move towards the gem. # Don’t touch the spikes! # Type your code below and cl…" at bounding box center [561, 134] width 203 height 228
click at [605, 74] on div "# Move towards the gem. # Don’t touch the spikes! # Type your code below and cl…" at bounding box center [561, 124] width 203 height 208
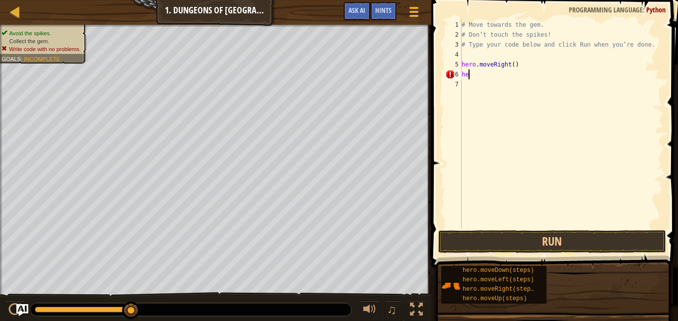
type textarea "h"
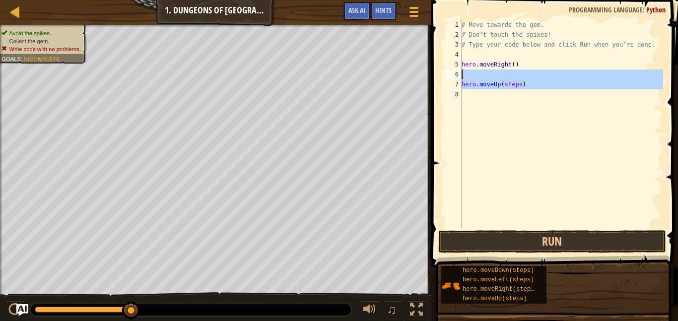
drag, startPoint x: 520, startPoint y: 90, endPoint x: 505, endPoint y: 79, distance: 18.1
click at [505, 79] on div "# Move towards the gem. # Don’t touch the spikes! # Type your code below and cl…" at bounding box center [561, 134] width 203 height 228
type textarea "hero.moveUp(steps)"
type textarea "hero.moveRight()"
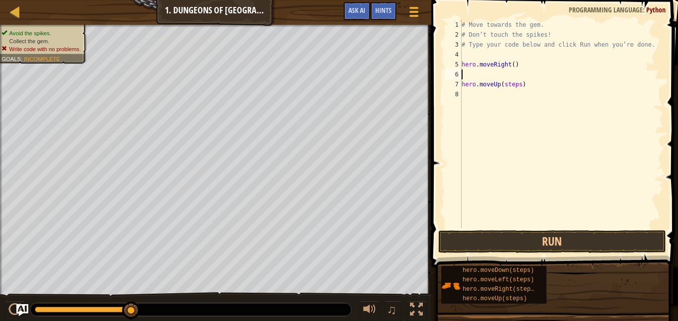
click at [526, 87] on div "# Move towards the gem. # Don’t touch the spikes! # Type your code below and cl…" at bounding box center [561, 134] width 203 height 228
type textarea "h"
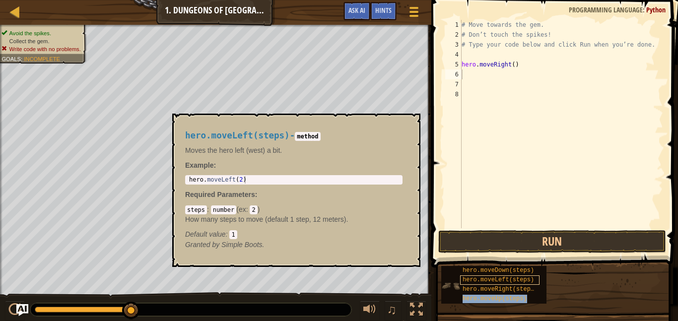
type textarea "hero.moveUp(steps)"
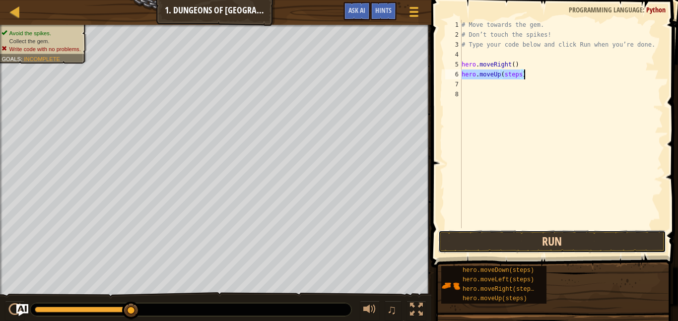
click at [468, 245] on button "Run" at bounding box center [552, 241] width 228 height 23
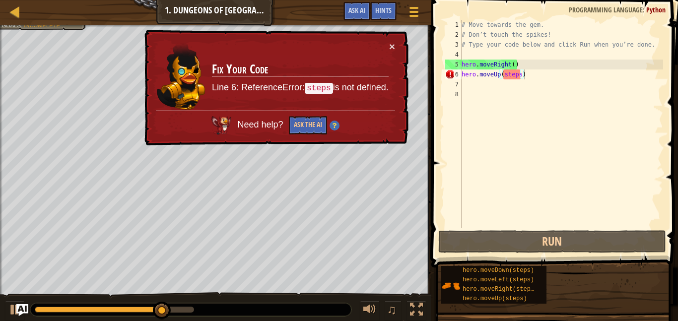
click at [402, 44] on div "× Fix Your Code Line 6: ReferenceError: steps is not defined. Need help? Ask th…" at bounding box center [275, 88] width 268 height 120
click at [398, 44] on div "× Fix Your Code Line 6: ReferenceError: steps is not defined. Need help? Ask th…" at bounding box center [275, 88] width 266 height 116
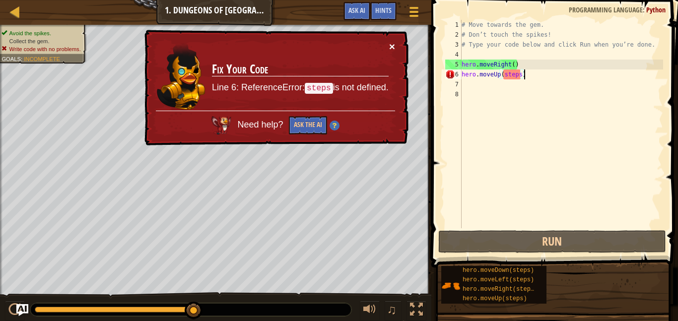
click at [394, 44] on button "×" at bounding box center [392, 46] width 6 height 10
